Goal: Find specific page/section: Find specific page/section

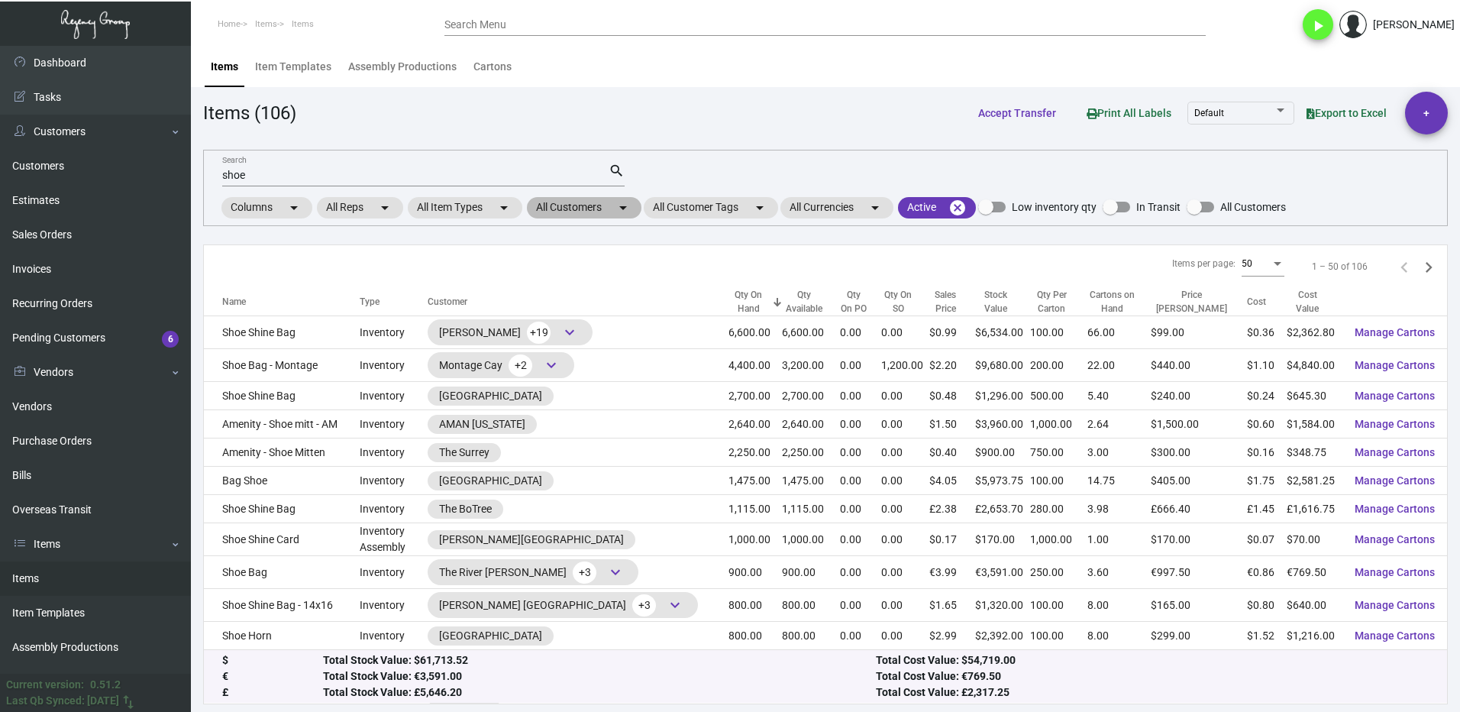
drag, startPoint x: 559, startPoint y: 209, endPoint x: 565, endPoint y: 215, distance: 8.1
click at [560, 209] on mat-chip "All Customers arrow_drop_down" at bounding box center [584, 207] width 115 height 21
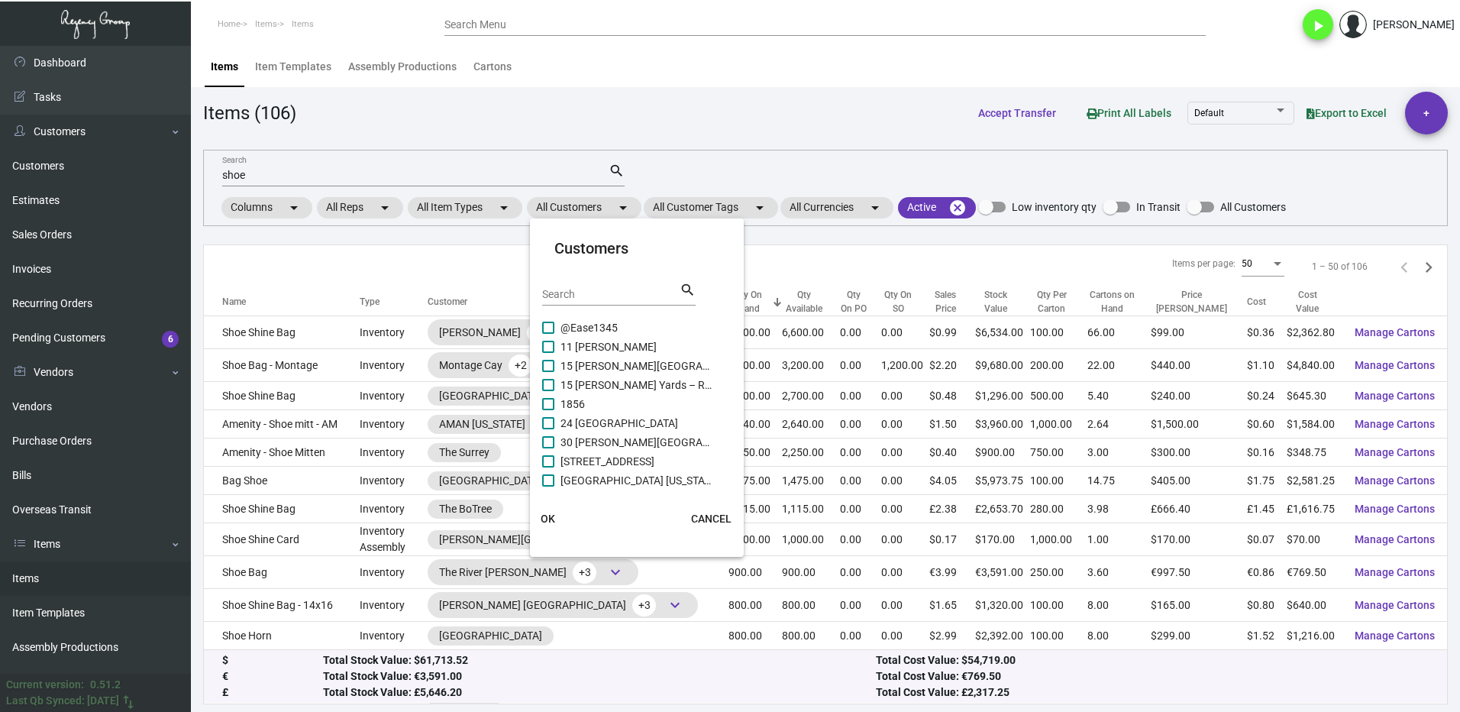
click at [609, 295] on input "Search" at bounding box center [610, 295] width 137 height 12
type input "proper"
click at [551, 424] on span at bounding box center [548, 423] width 12 height 12
click at [548, 429] on input "Proper [GEOGRAPHIC_DATA]" at bounding box center [547, 429] width 1 height 1
checkbox input "true"
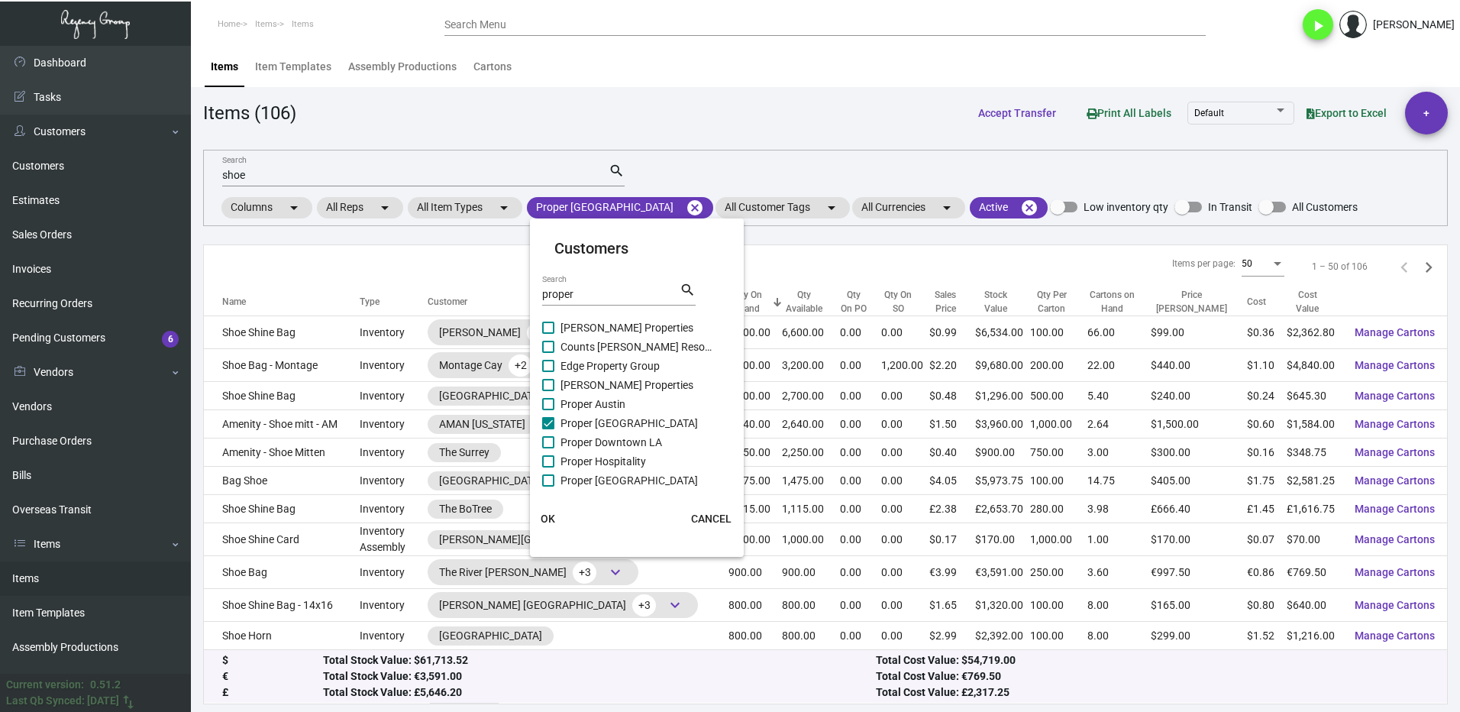
click at [549, 439] on span at bounding box center [548, 442] width 12 height 12
click at [548, 448] on input "Proper Downtown LA" at bounding box center [547, 448] width 1 height 1
checkbox input "true"
click at [554, 464] on label "Proper Hospitality" at bounding box center [627, 461] width 171 height 18
click at [548, 467] on input "Proper Hospitality" at bounding box center [547, 467] width 1 height 1
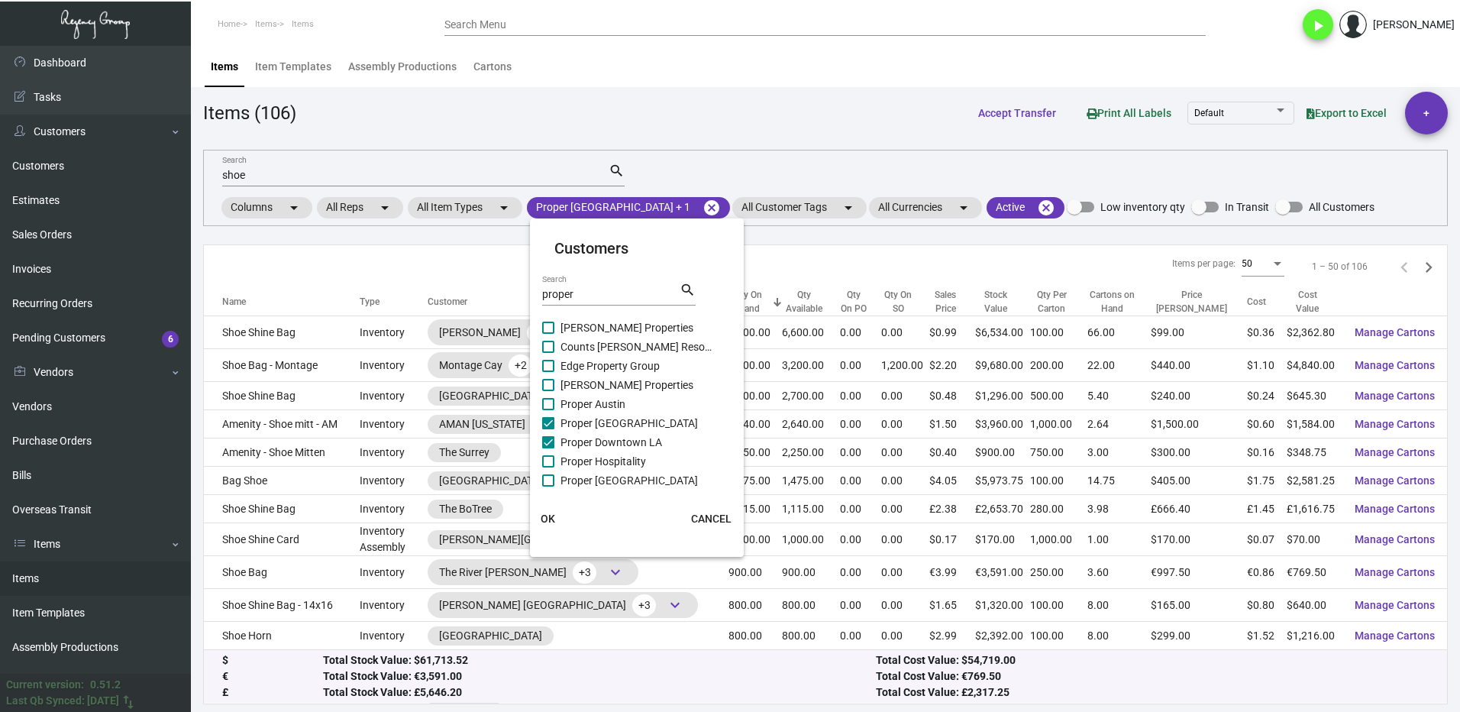
checkbox input "true"
click at [562, 479] on span "Proper [GEOGRAPHIC_DATA]" at bounding box center [636, 480] width 153 height 18
click at [548, 486] on input "Proper [GEOGRAPHIC_DATA]" at bounding box center [547, 486] width 1 height 1
checkbox input "true"
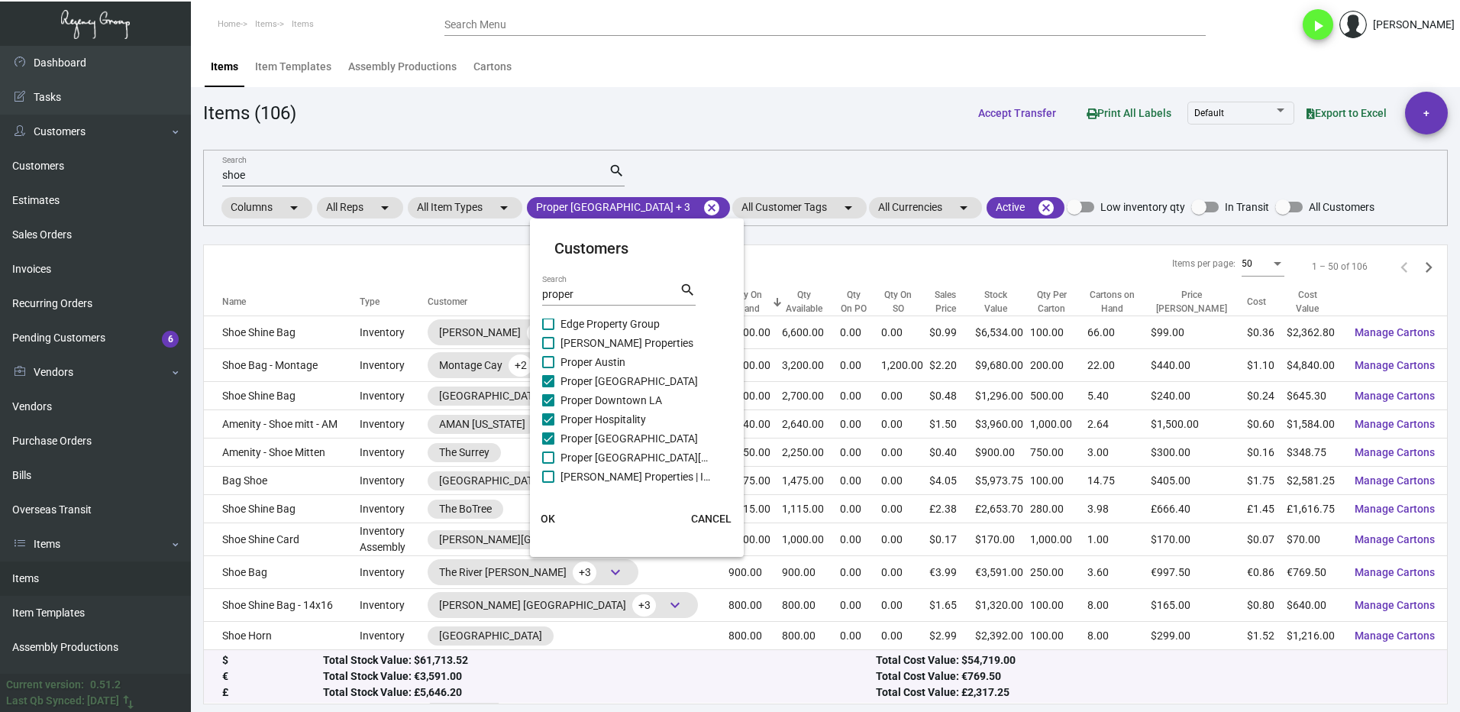
click at [560, 460] on span "Proper [GEOGRAPHIC_DATA][PERSON_NAME]" at bounding box center [636, 457] width 153 height 18
click at [548, 463] on input "Proper [GEOGRAPHIC_DATA][PERSON_NAME]" at bounding box center [547, 463] width 1 height 1
checkbox input "true"
click at [560, 519] on button "OK" at bounding box center [548, 518] width 49 height 27
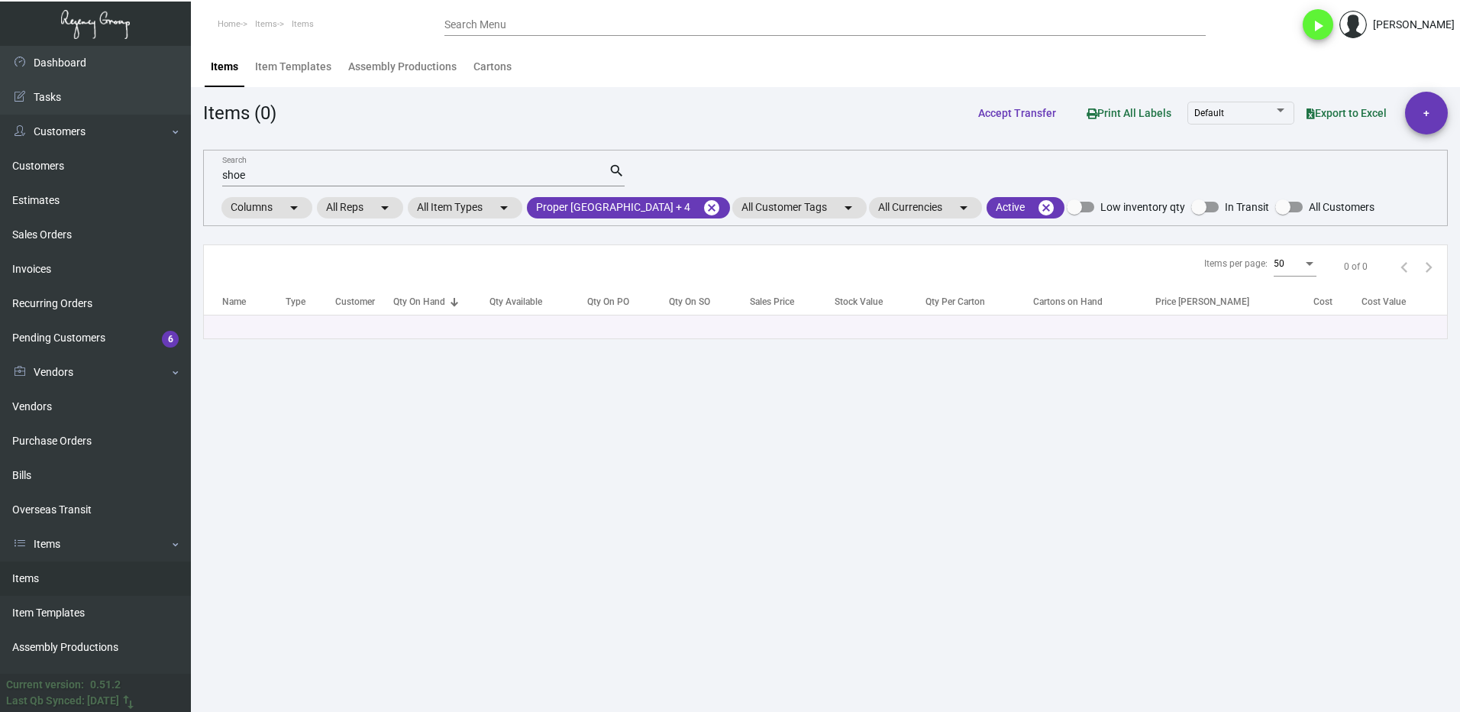
click at [266, 176] on input "shoe" at bounding box center [415, 176] width 386 height 12
type input "s"
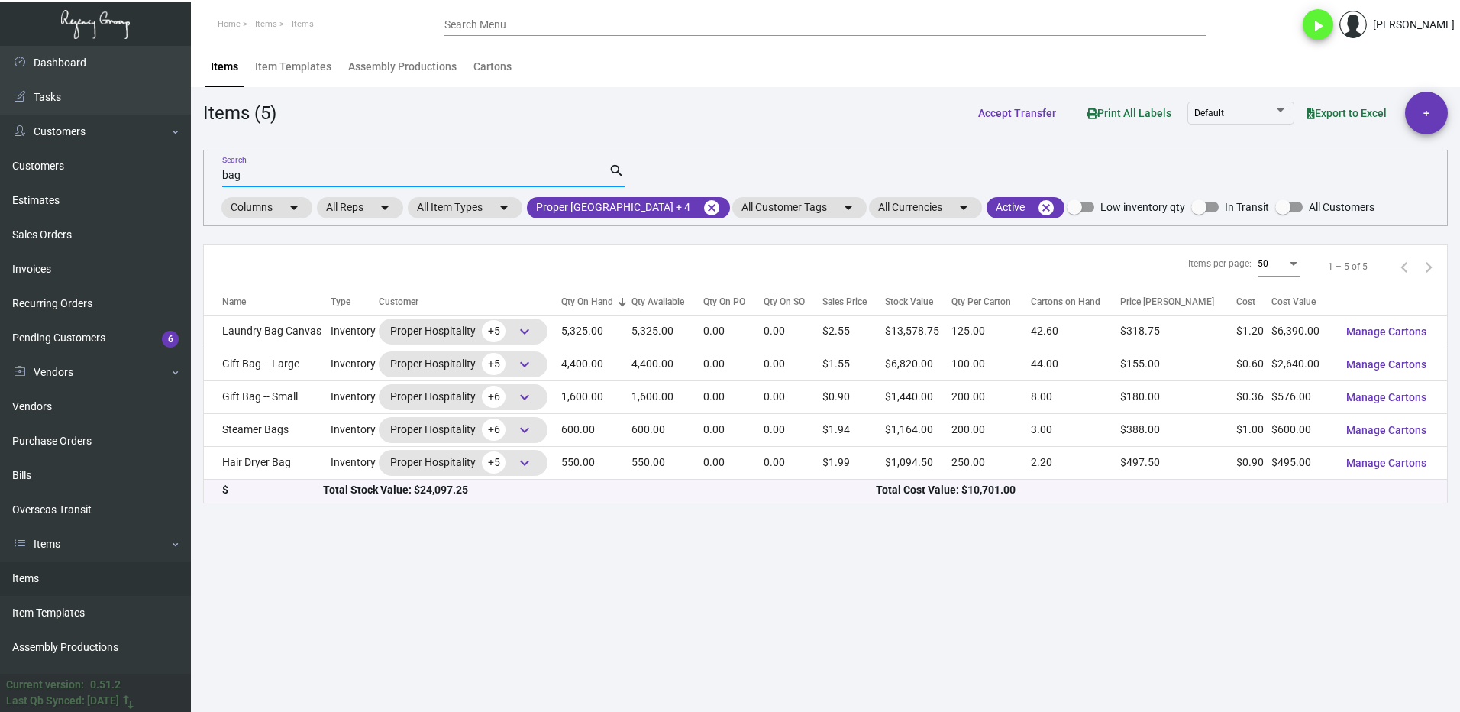
type input "bag"
